Goal: Task Accomplishment & Management: Use online tool/utility

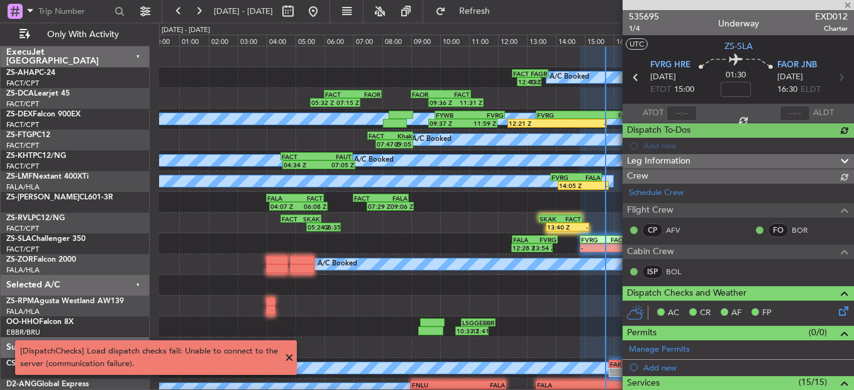
click at [847, 3] on div at bounding box center [737, 5] width 231 height 10
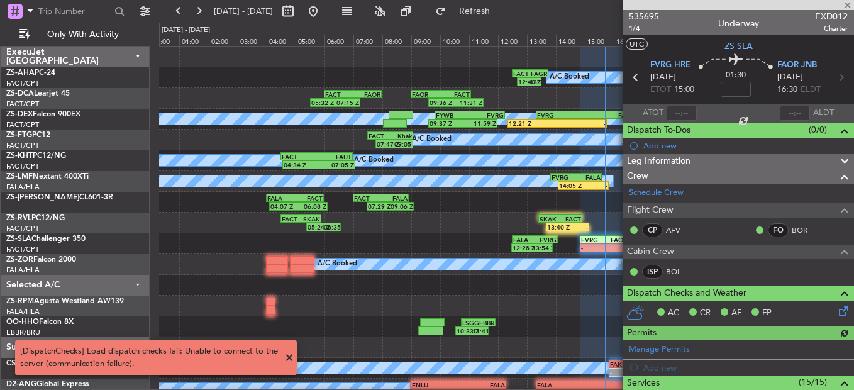
click at [844, 5] on div at bounding box center [737, 5] width 231 height 10
click at [849, 2] on span at bounding box center [847, 5] width 13 height 11
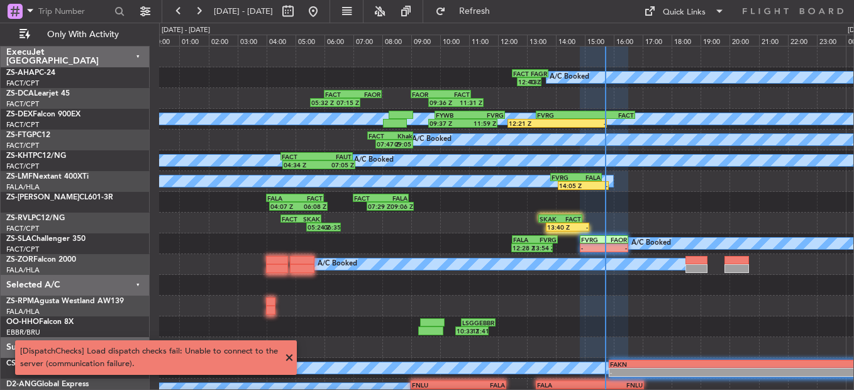
type input "0"
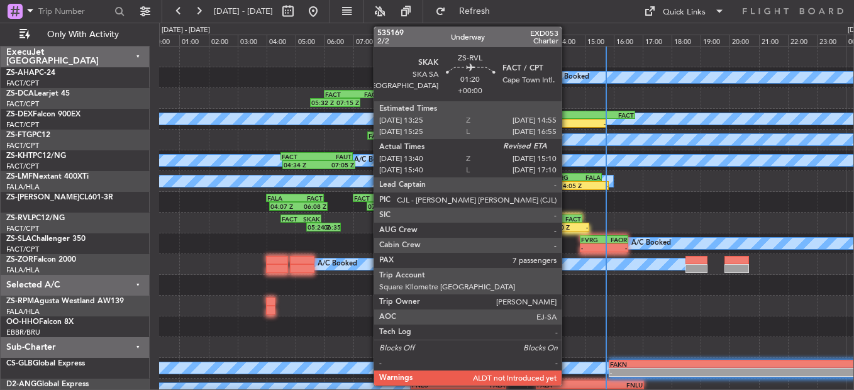
click at [568, 230] on div "-" at bounding box center [578, 227] width 21 height 8
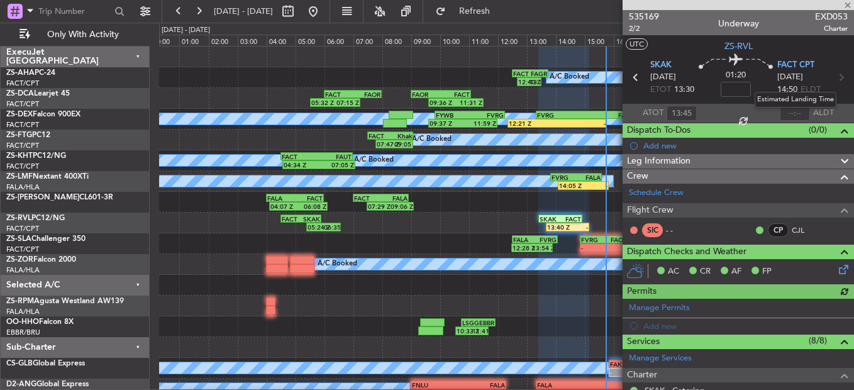
click at [790, 113] on mat-tooltip-component "Estimated Landing Time" at bounding box center [794, 99] width 99 height 33
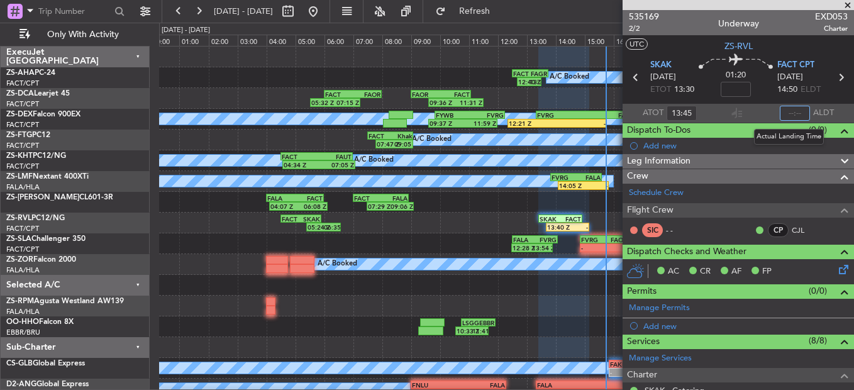
click at [781, 111] on input "text" at bounding box center [794, 113] width 30 height 15
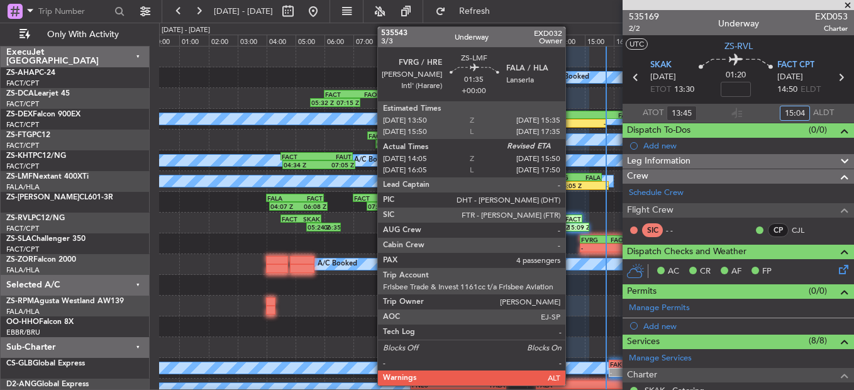
click at [571, 178] on div "FVRG" at bounding box center [563, 177] width 25 height 8
type input "15:04"
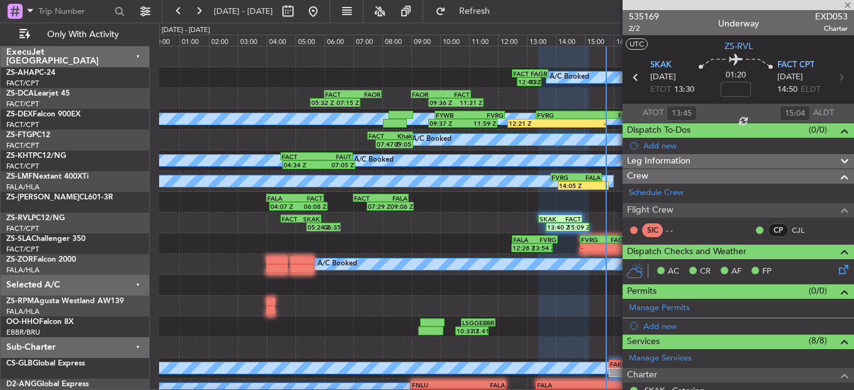
type input "14:15"
type input "4"
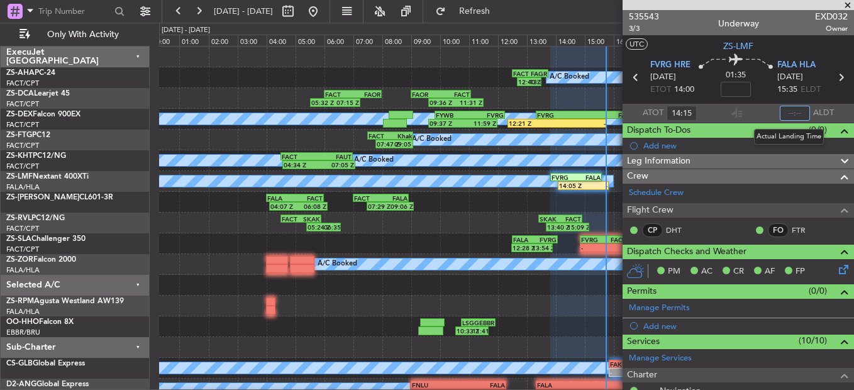
click at [780, 112] on input "text" at bounding box center [794, 113] width 30 height 15
click at [574, 108] on div "05:32 Z 07:15 Z FACT 06:00 Z FAOR 08:00 Z 09:36 Z 11:31 Z FAOR 09:00 Z FACT 11:…" at bounding box center [506, 98] width 694 height 21
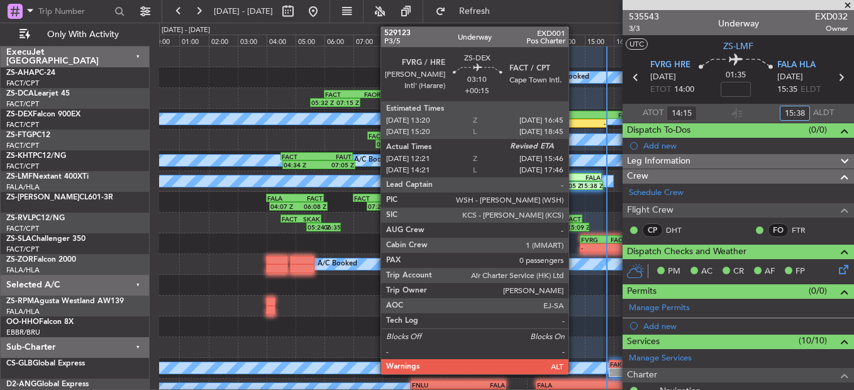
click at [574, 111] on div "FVRG" at bounding box center [561, 115] width 48 height 8
type input "15:38"
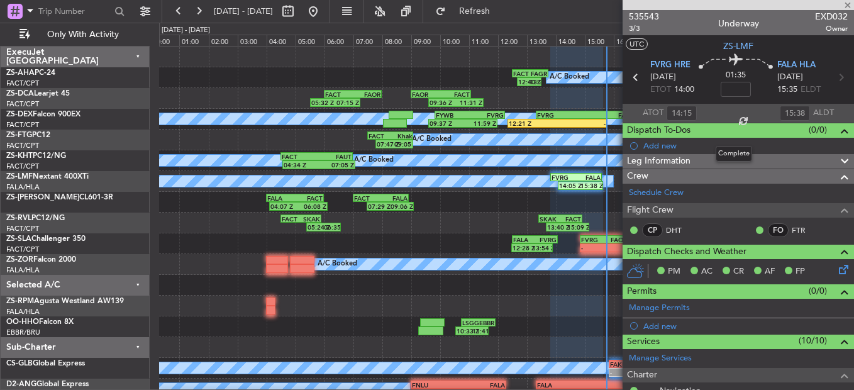
type input "+00:15"
type input "12:31"
type input "0"
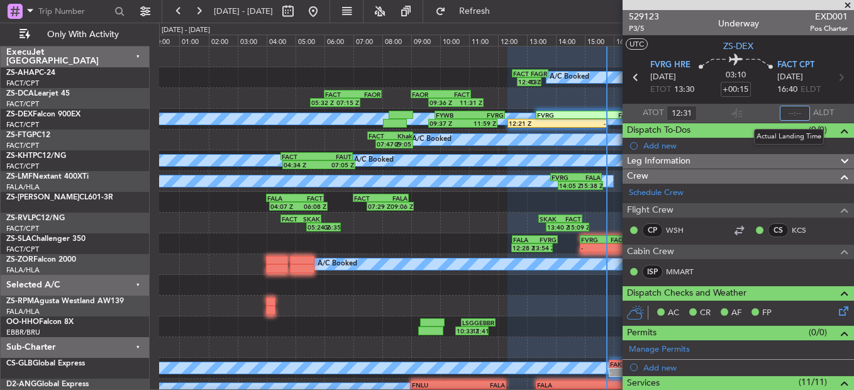
click at [788, 113] on input "text" at bounding box center [794, 113] width 30 height 15
type input "15:26"
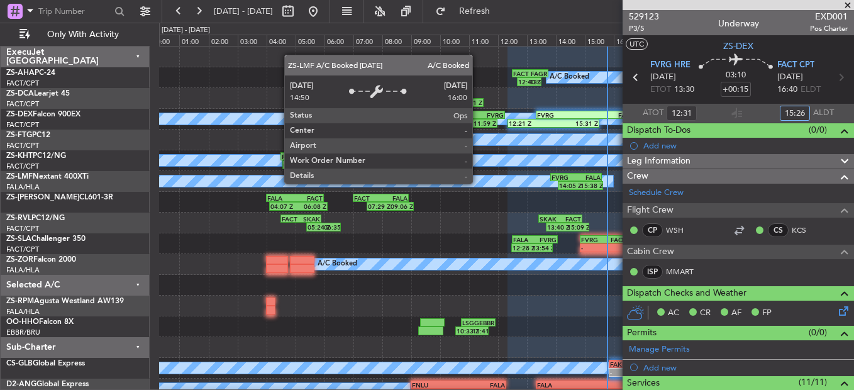
click at [478, 186] on div "A/C Booked" at bounding box center [249, 180] width 728 height 11
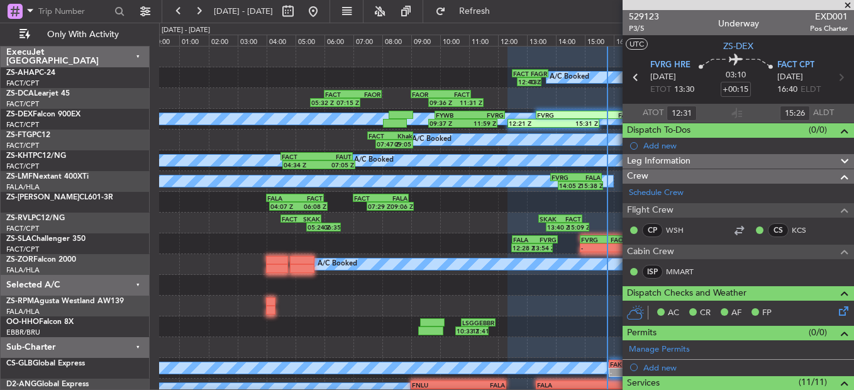
click at [852, 13] on section "529123 P3/5 Underway EXD001 Pos Charter UTC ZS-DEX FVRG HRE [DATE] ETOT 13:30 0…" at bounding box center [737, 195] width 231 height 390
click at [850, 1] on span at bounding box center [847, 5] width 13 height 11
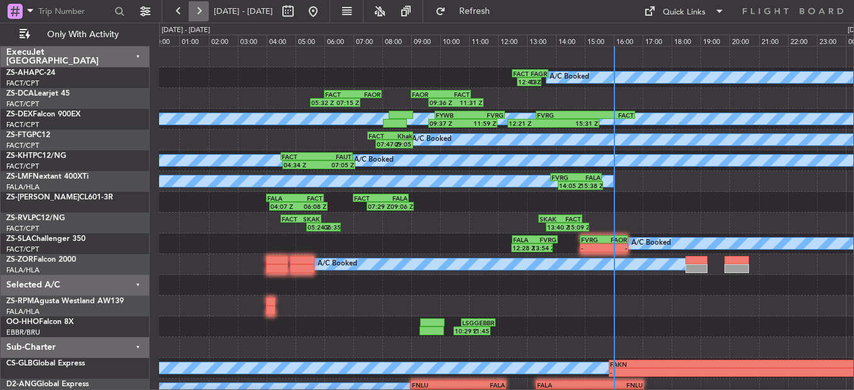
click at [204, 7] on button at bounding box center [199, 11] width 20 height 20
